Goal: Information Seeking & Learning: Learn about a topic

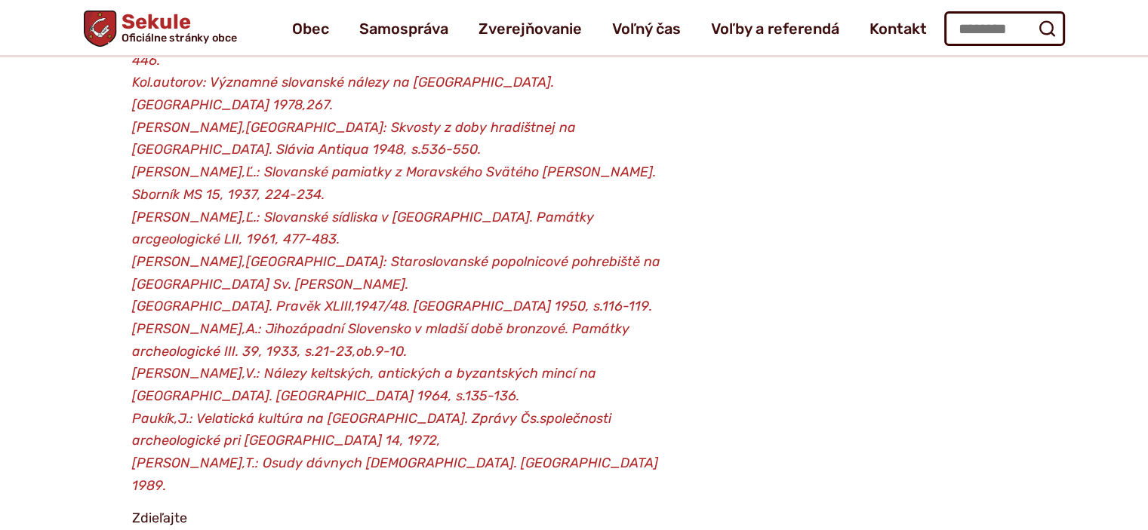
scroll to position [2313, 0]
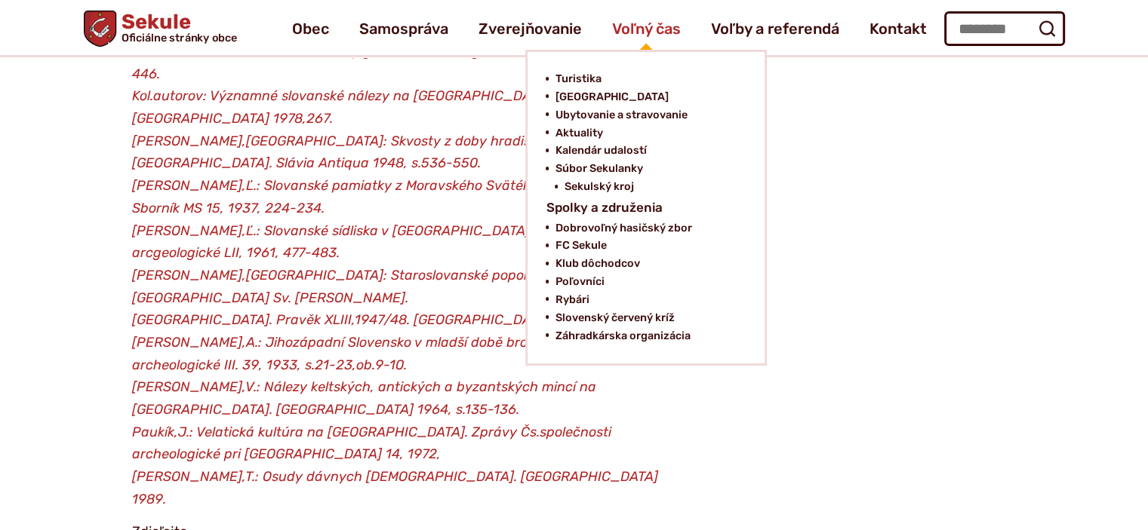
click at [641, 44] on span "Voľný čas" at bounding box center [646, 29] width 69 height 42
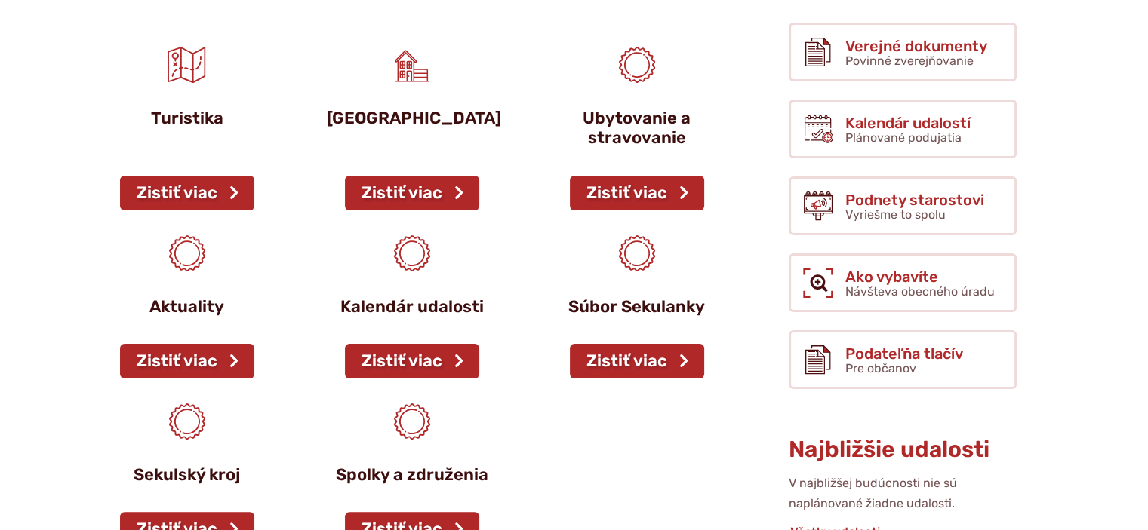
scroll to position [272, 0]
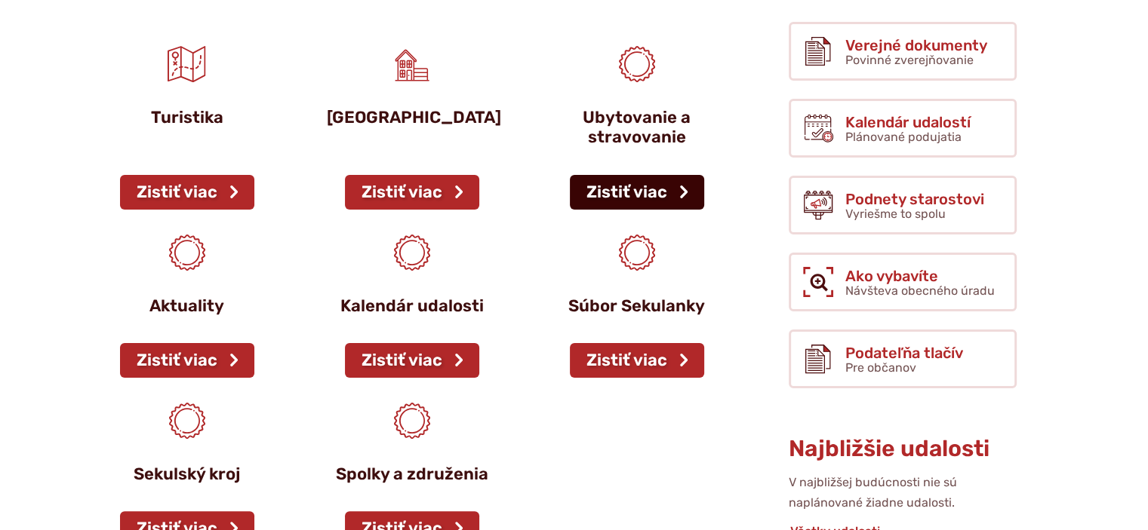
click at [681, 183] on link "Zistiť viac" at bounding box center [637, 192] width 134 height 35
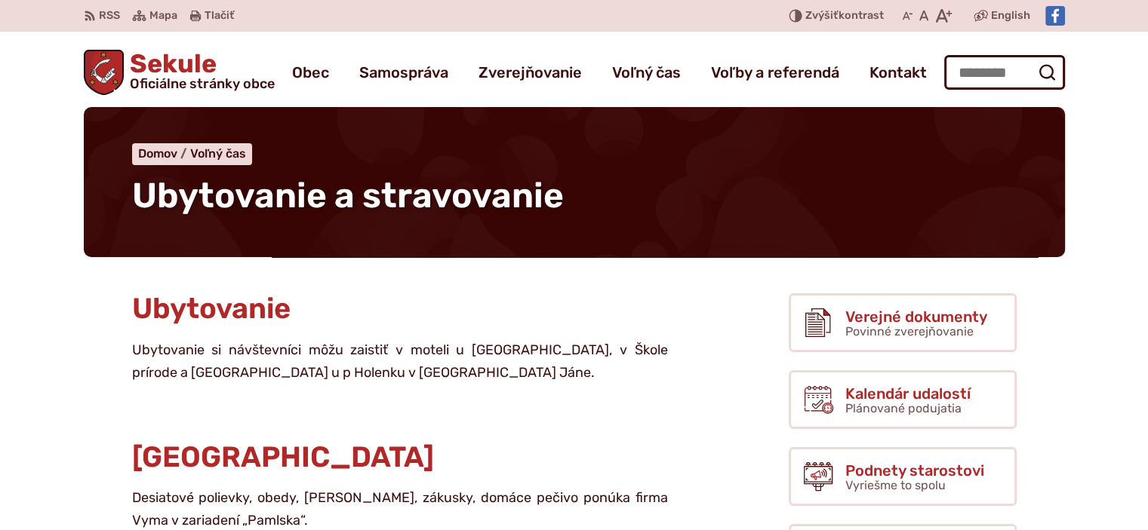
click at [585, 181] on h1 "Ubytovanie a stravovanie" at bounding box center [574, 196] width 884 height 38
click at [220, 158] on span "Voľný čas" at bounding box center [218, 153] width 56 height 14
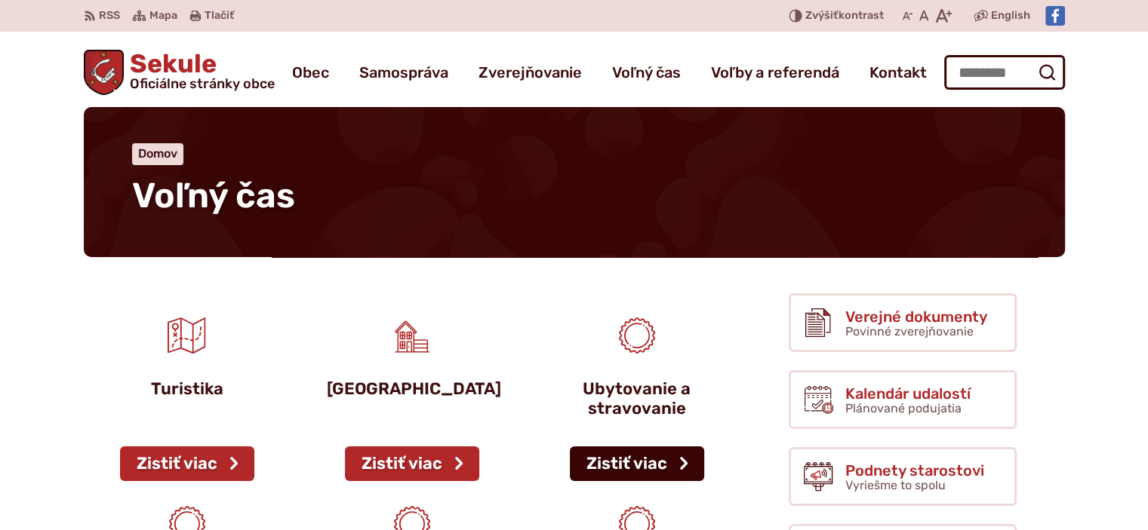
click at [676, 456] on link "Zistiť viac" at bounding box center [637, 464] width 134 height 35
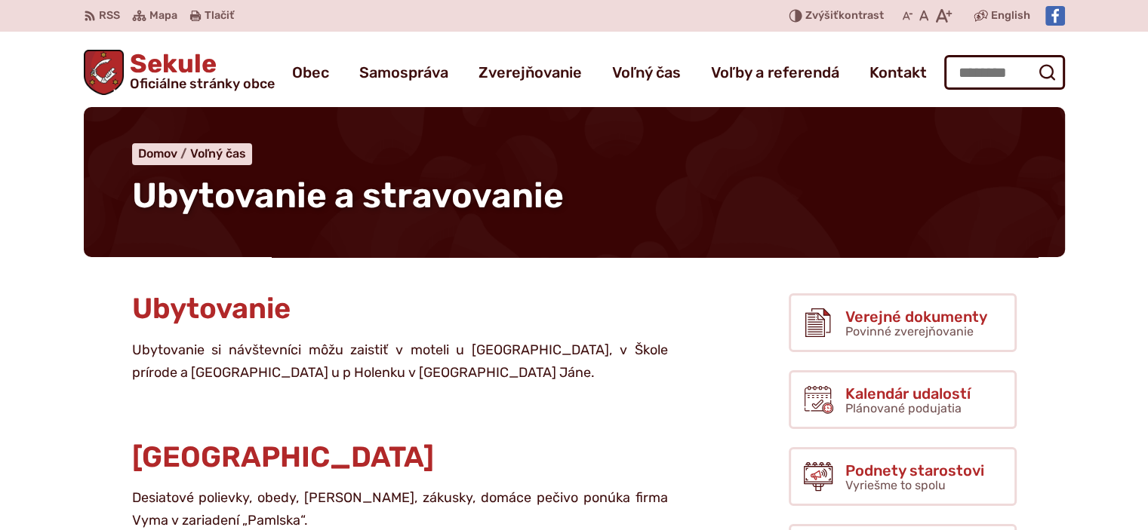
click at [221, 208] on span "Ubytovanie a stravovanie" at bounding box center [348, 196] width 432 height 42
click at [251, 319] on span "Ubytovanie" at bounding box center [211, 308] width 158 height 35
click at [465, 378] on p "Ubytovanie si návštevníci môžu zaistiť v moteli u Janíčkov, v Škole prírode a P…" at bounding box center [400, 362] width 536 height 45
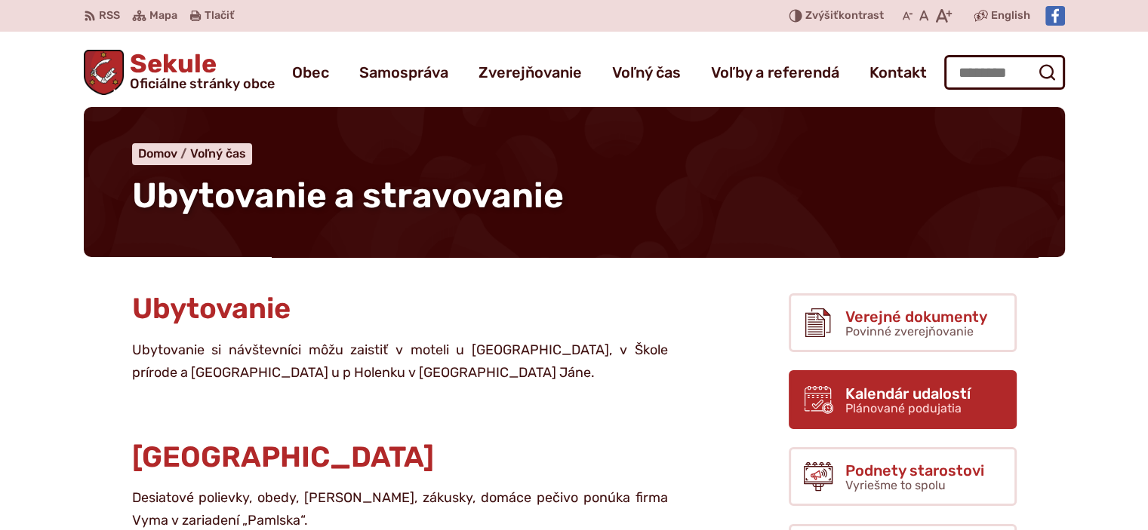
click at [810, 403] on icon at bounding box center [818, 400] width 30 height 30
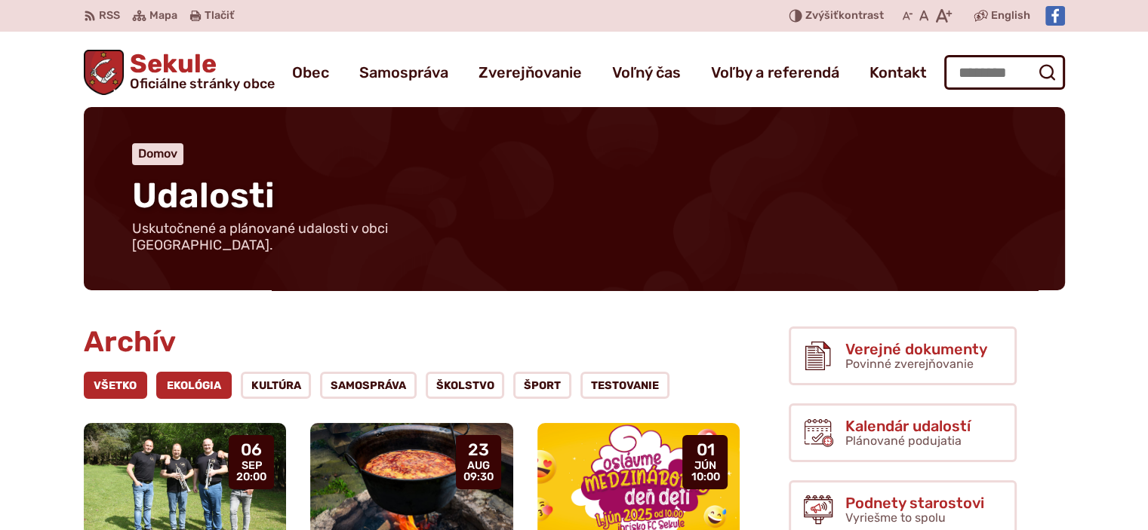
click at [186, 372] on link "Ekológia" at bounding box center [193, 385] width 75 height 27
